Goal: Information Seeking & Learning: Learn about a topic

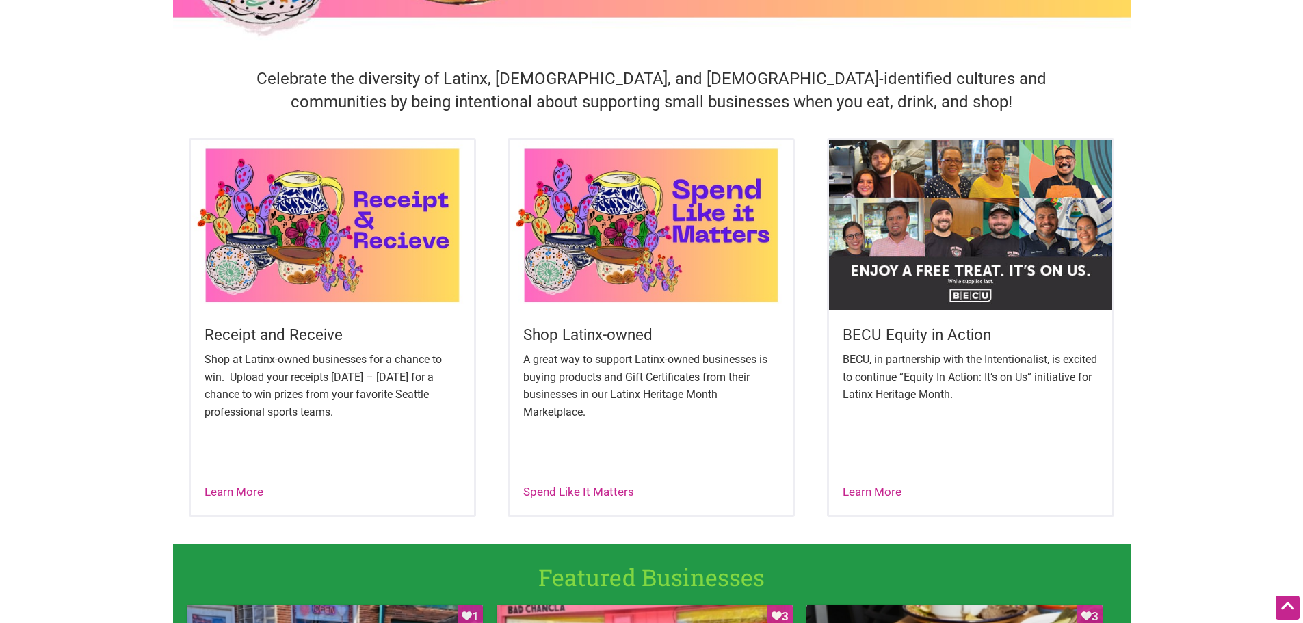
scroll to position [410, 0]
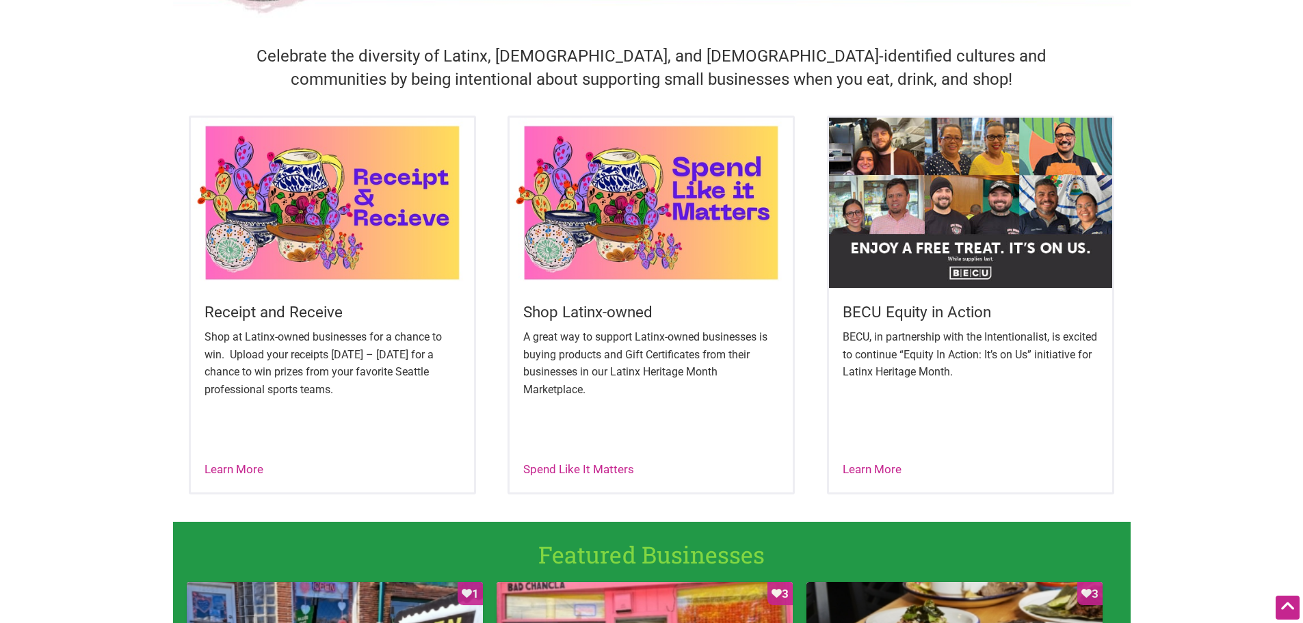
click at [946, 271] on img at bounding box center [970, 203] width 283 height 170
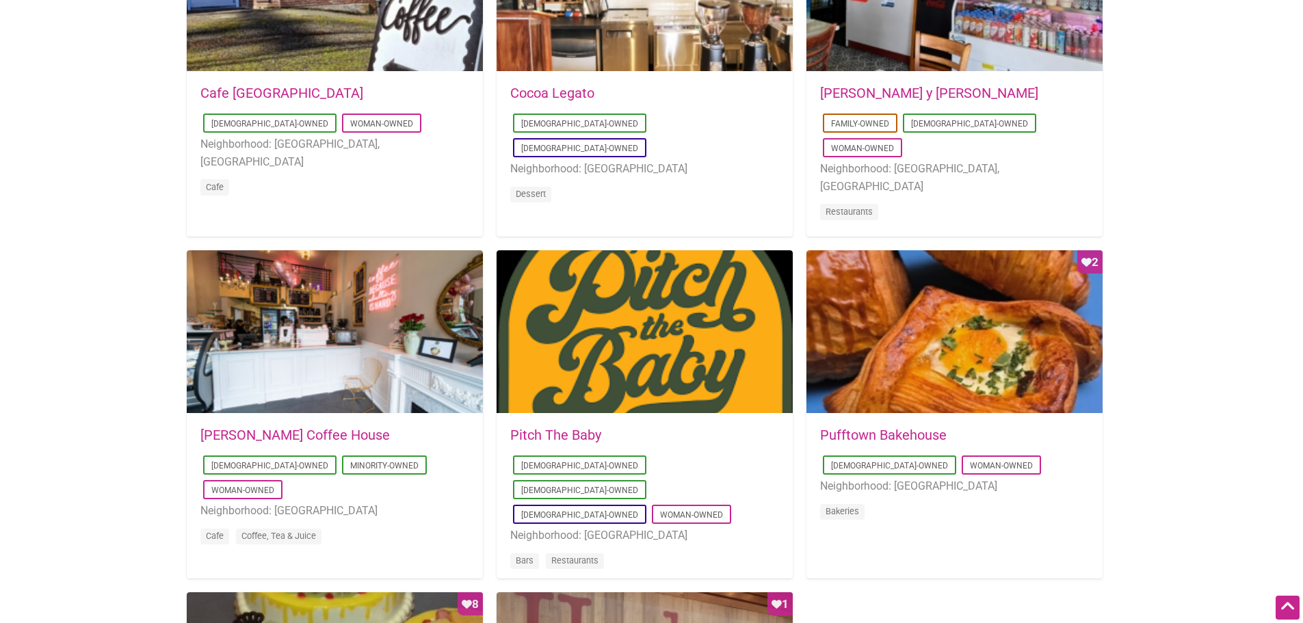
scroll to position [889, 0]
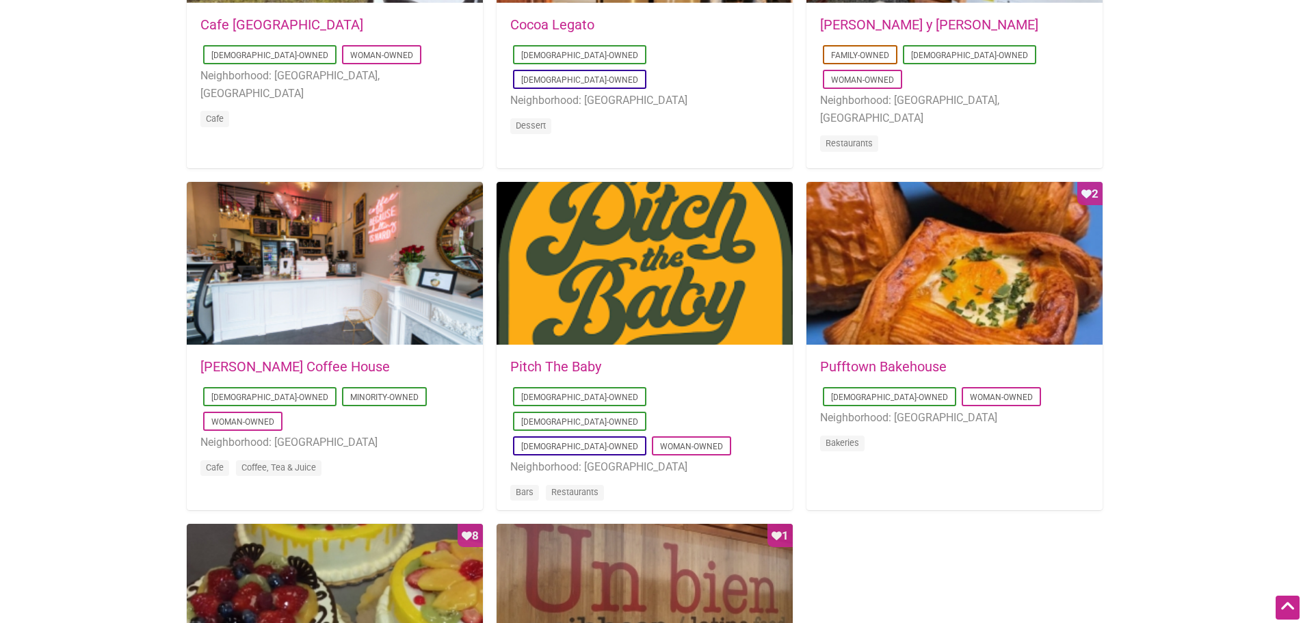
click at [975, 338] on div "Favorite Count 2" at bounding box center [954, 264] width 296 height 164
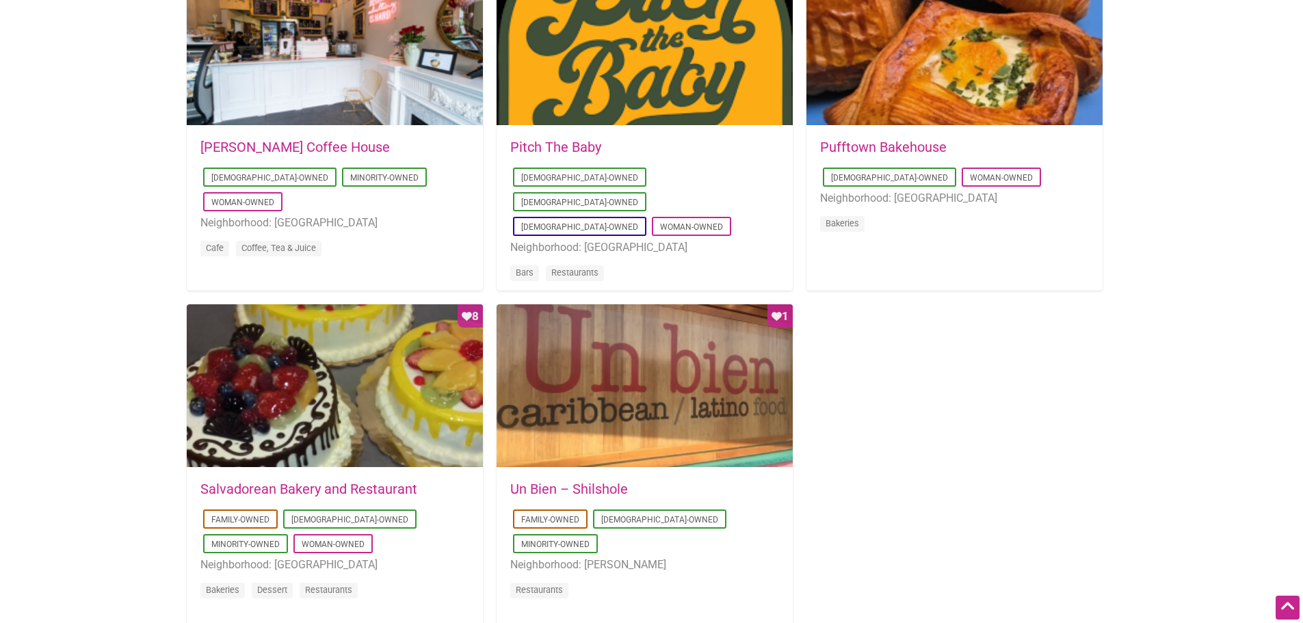
scroll to position [1163, 0]
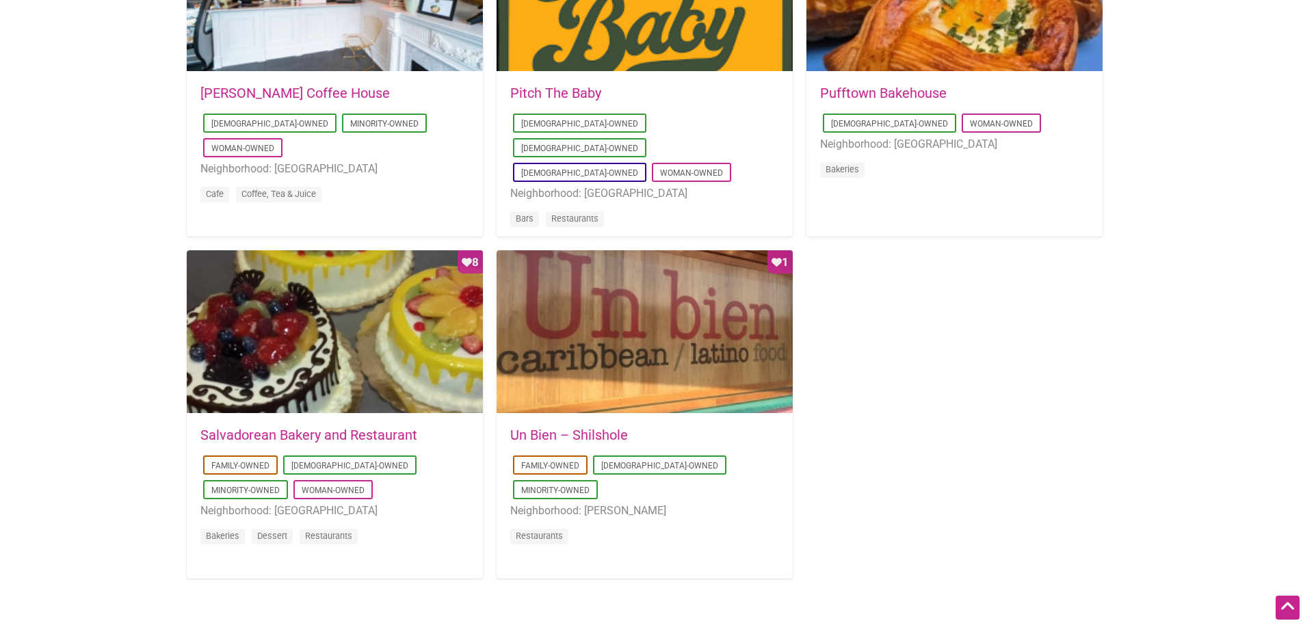
click at [653, 366] on div "Favorite Count 1" at bounding box center [645, 332] width 296 height 164
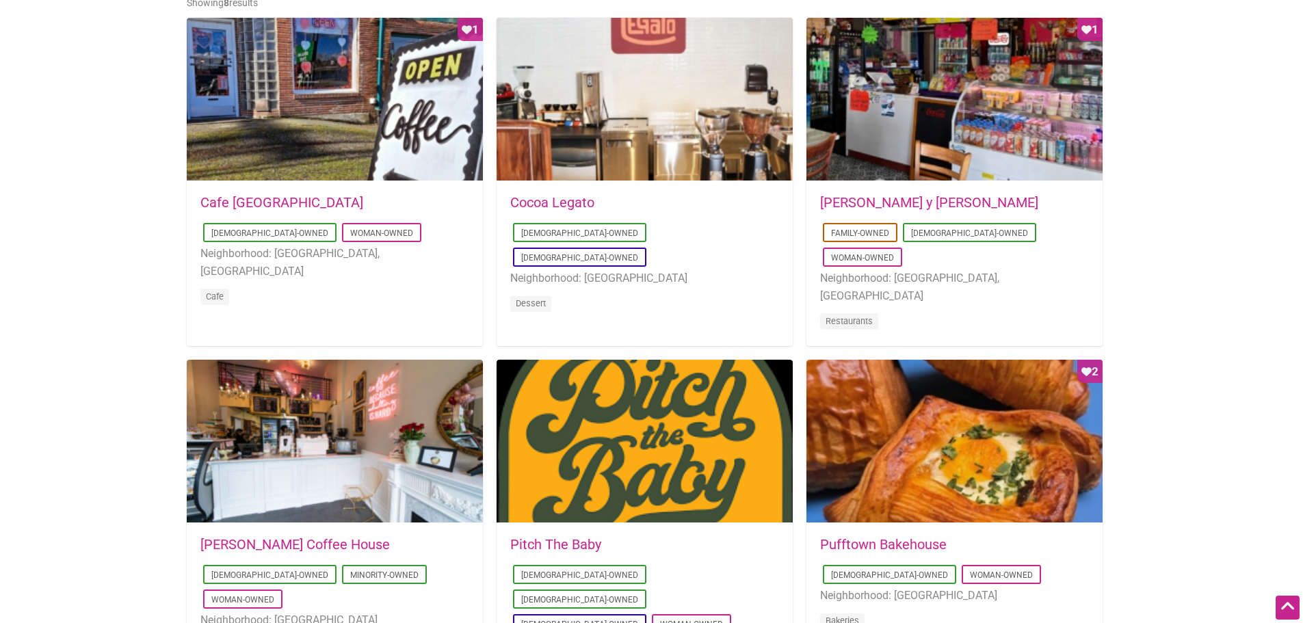
scroll to position [684, 0]
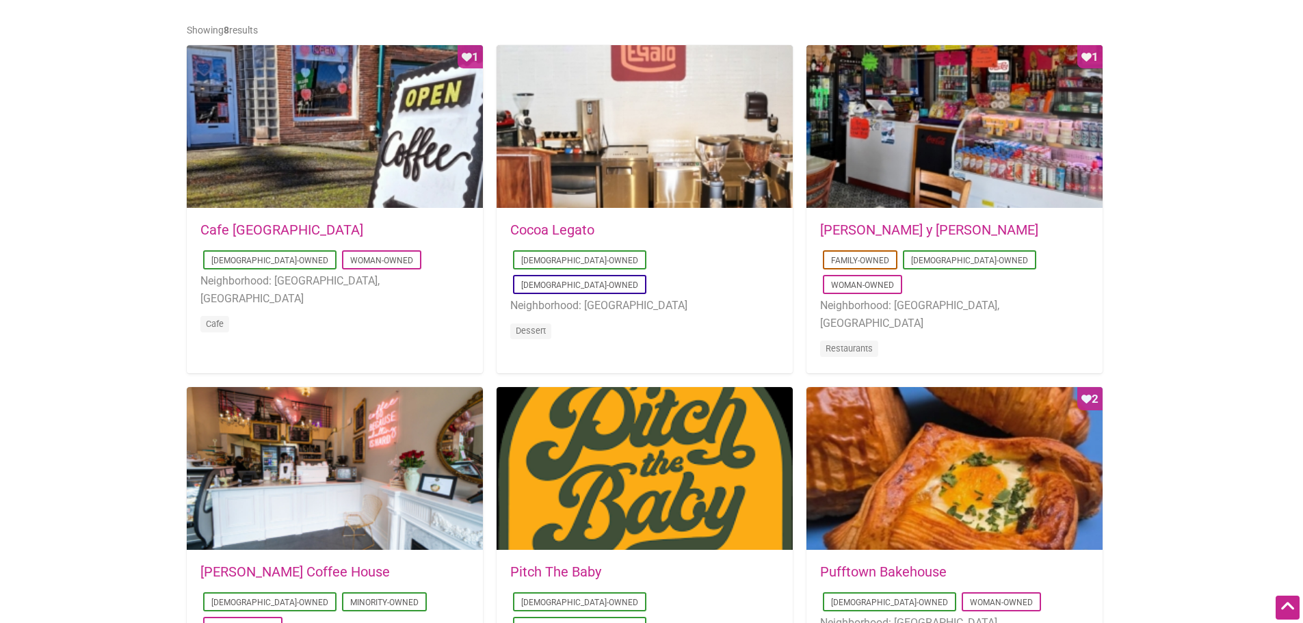
click at [909, 170] on div "Favorite Count 1" at bounding box center [954, 127] width 296 height 164
click at [244, 101] on div "Favorite Count 1" at bounding box center [335, 127] width 296 height 164
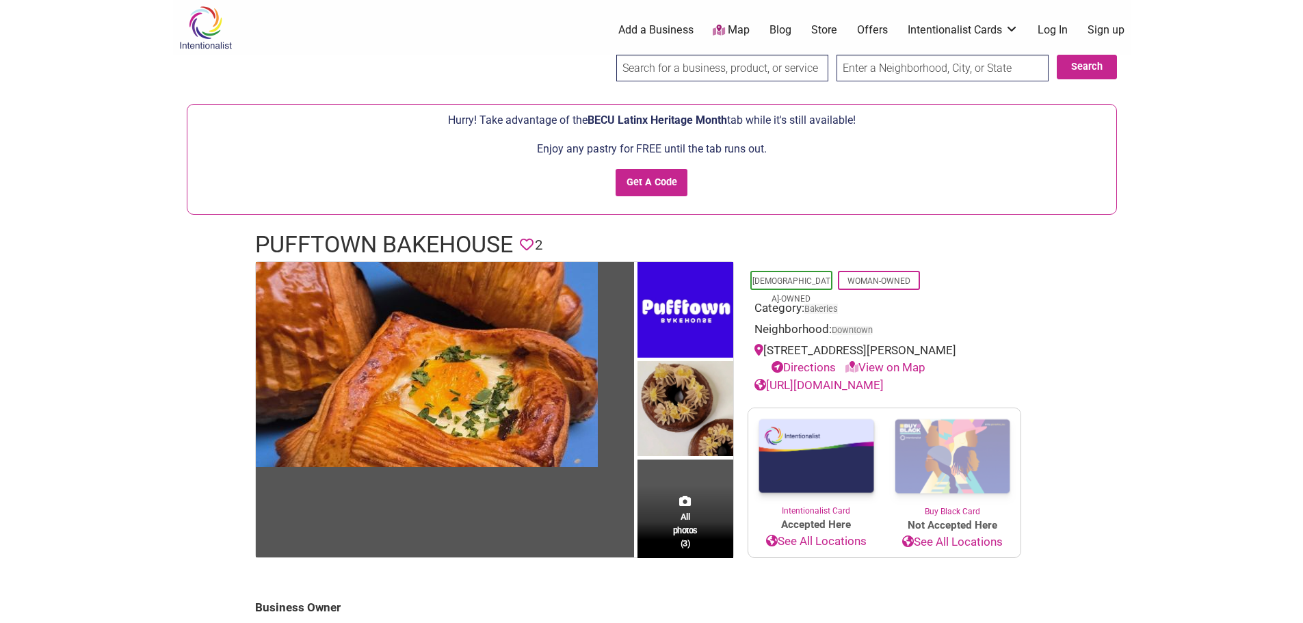
click at [803, 364] on link "Directions" at bounding box center [804, 367] width 64 height 14
